Goal: Communication & Community: Answer question/provide support

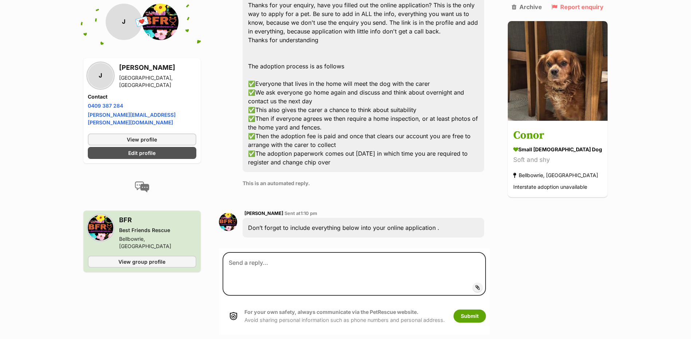
scroll to position [414, 0]
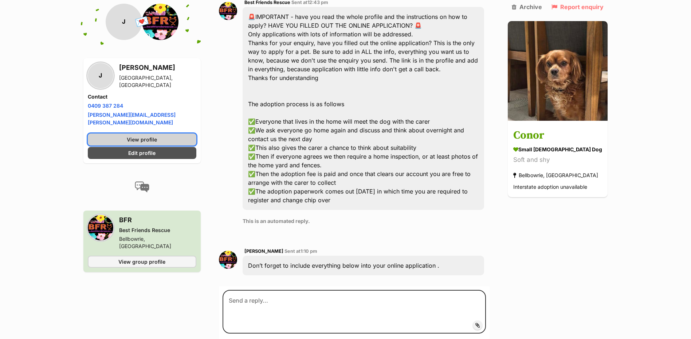
click at [134, 136] on span "View profile" at bounding box center [142, 140] width 30 height 8
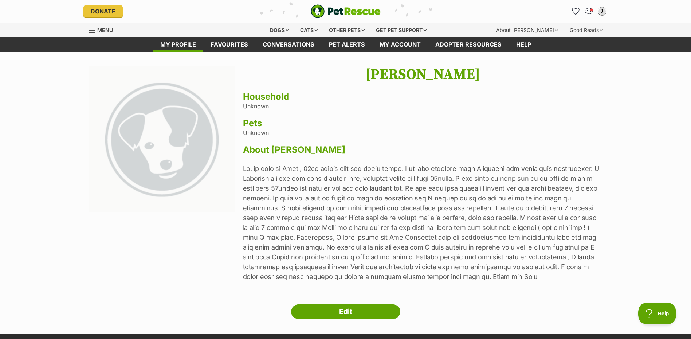
click at [589, 11] on img "Conversations" at bounding box center [589, 11] width 10 height 9
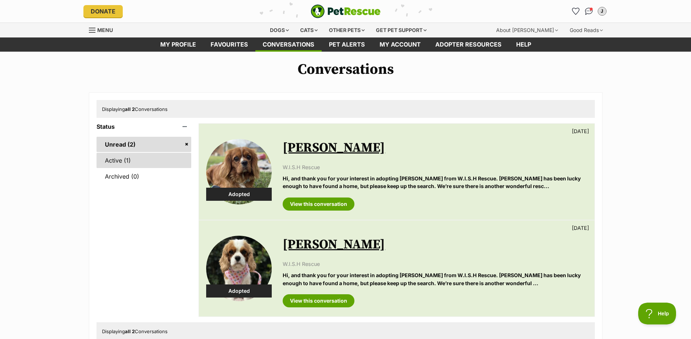
click at [115, 160] on link "Active (1)" at bounding box center [144, 160] width 95 height 15
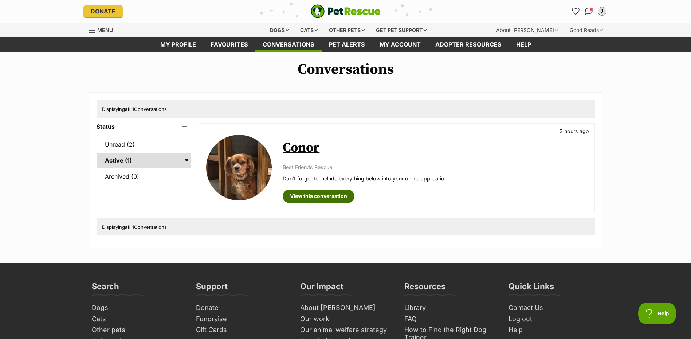
click at [330, 195] on link "View this conversation" at bounding box center [319, 196] width 72 height 13
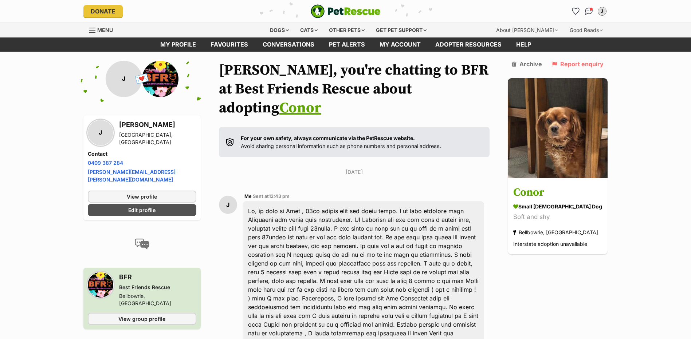
click at [94, 30] on span "Menu" at bounding box center [92, 30] width 7 height 1
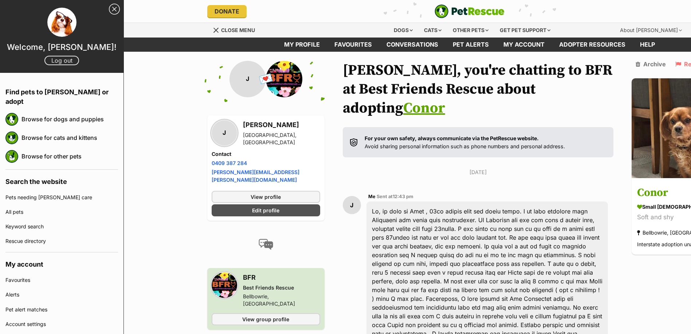
click at [57, 60] on link "Log out" at bounding box center [61, 60] width 35 height 9
